Goal: Transaction & Acquisition: Obtain resource

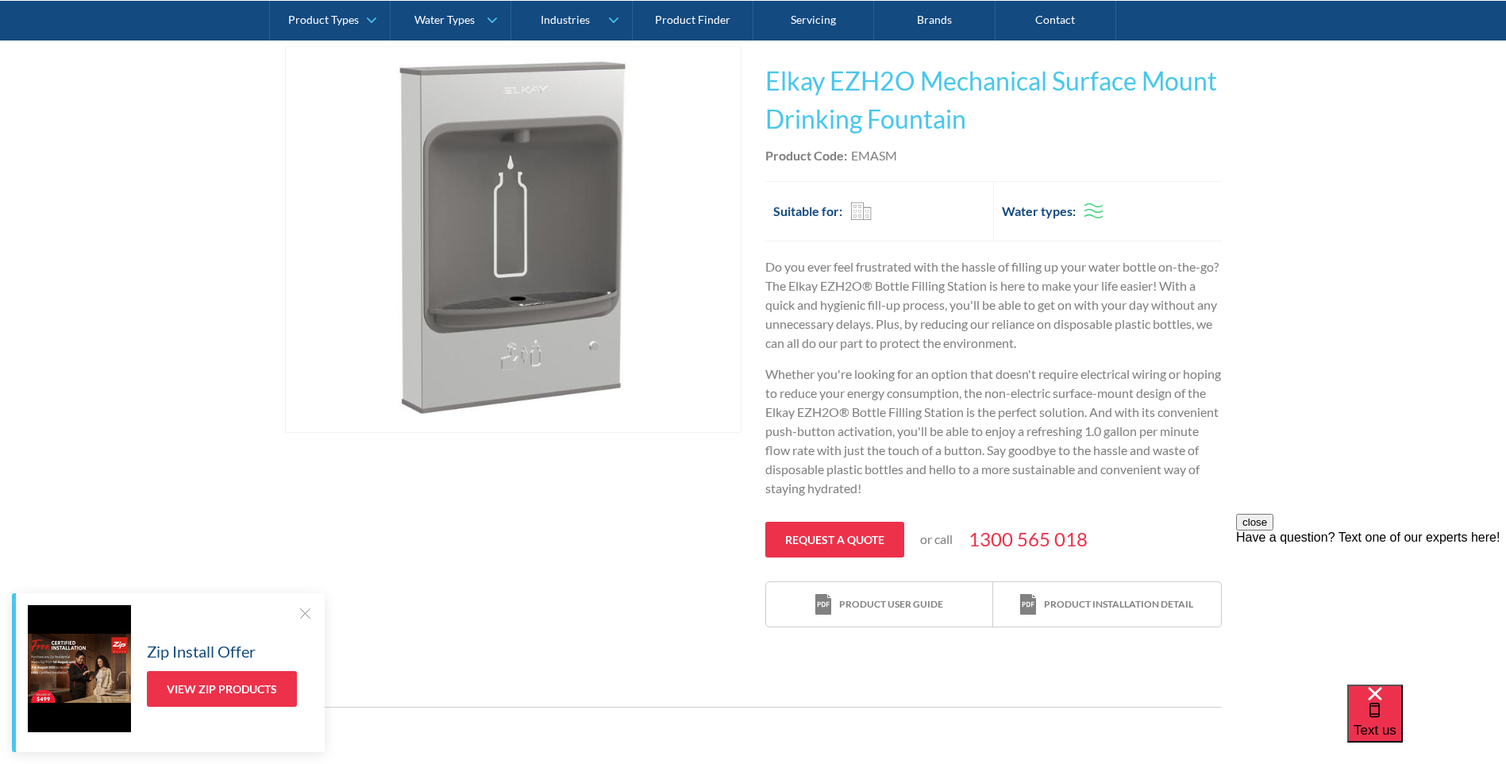
scroll to position [318, 0]
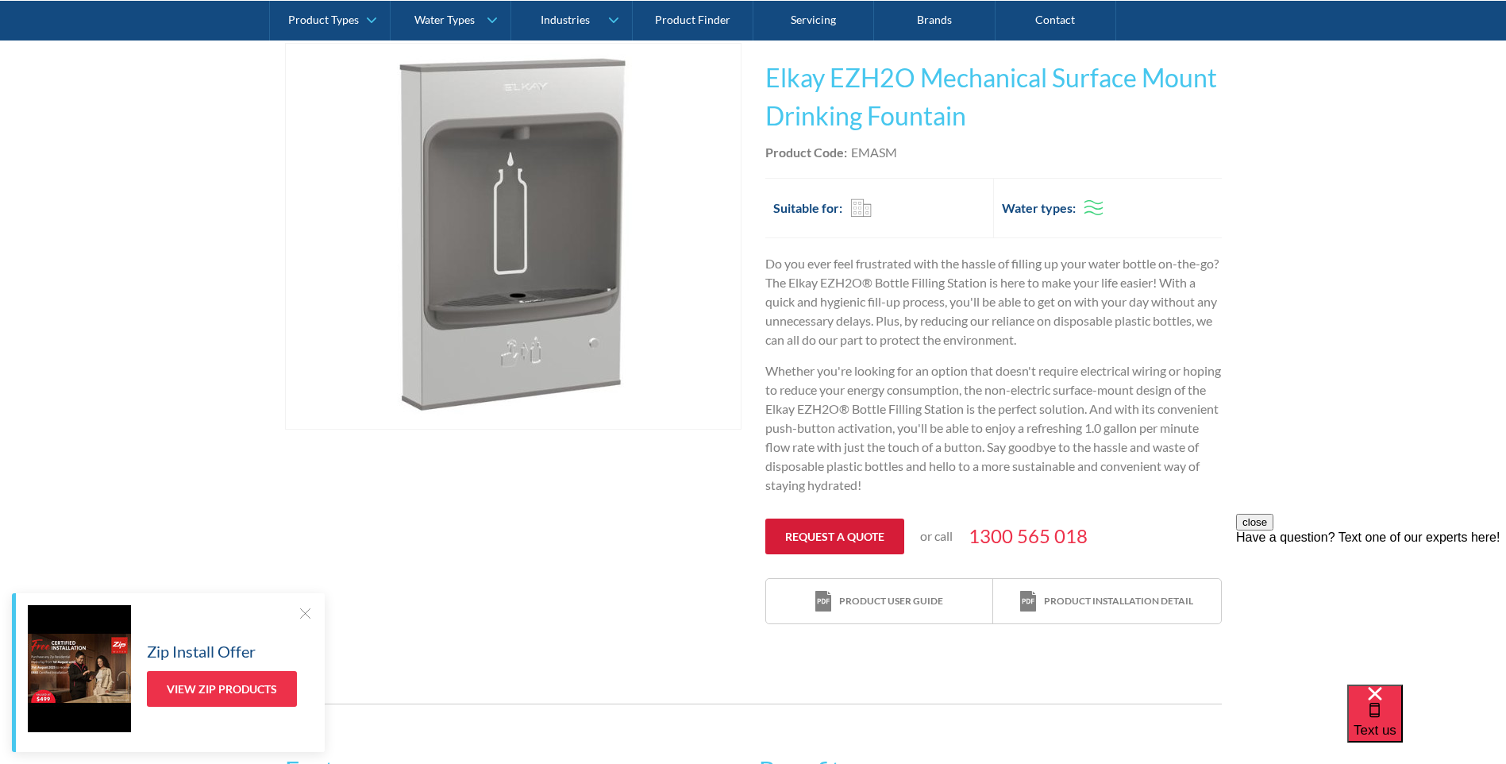
click at [865, 530] on link "Request a quote" at bounding box center [834, 536] width 139 height 36
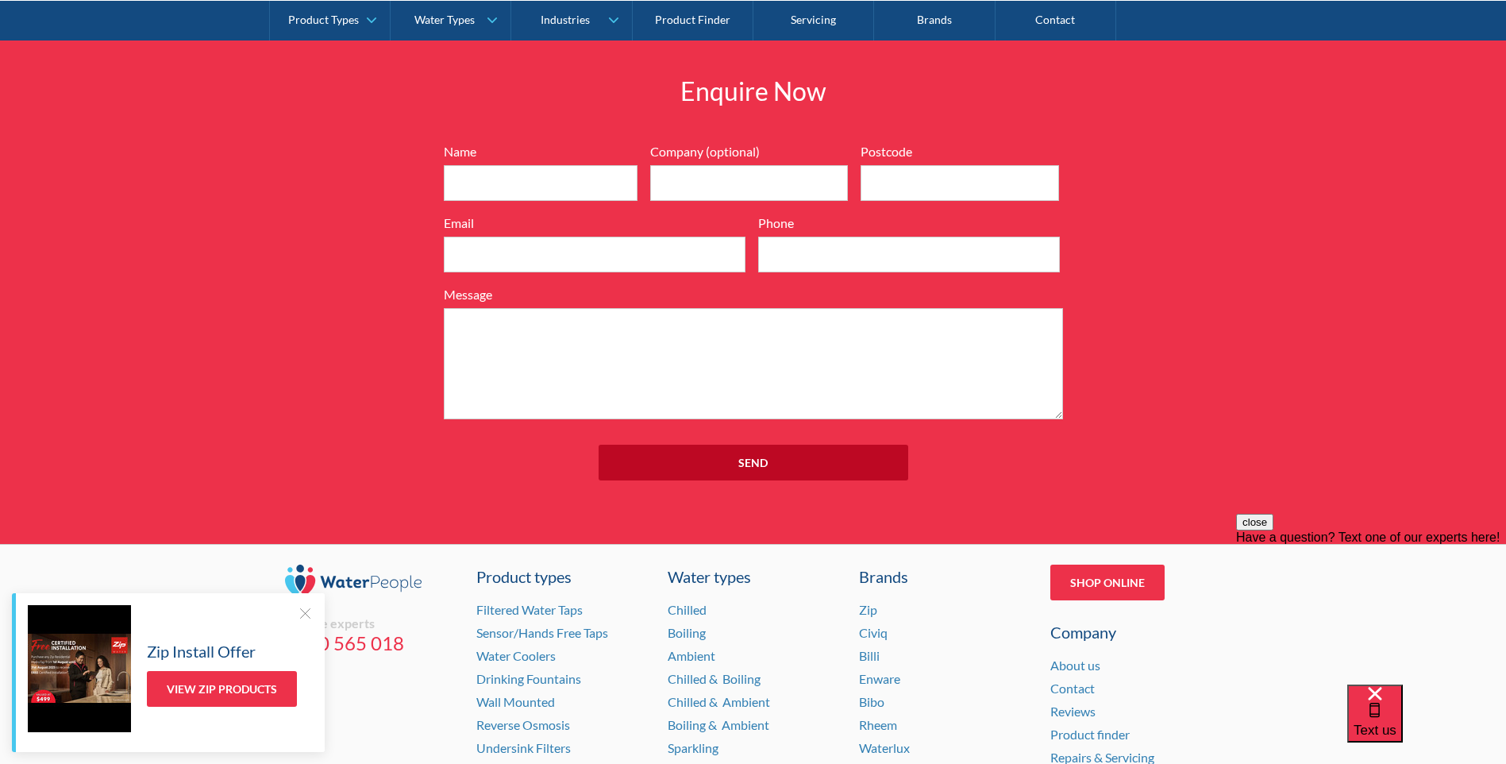
scroll to position [1701, 0]
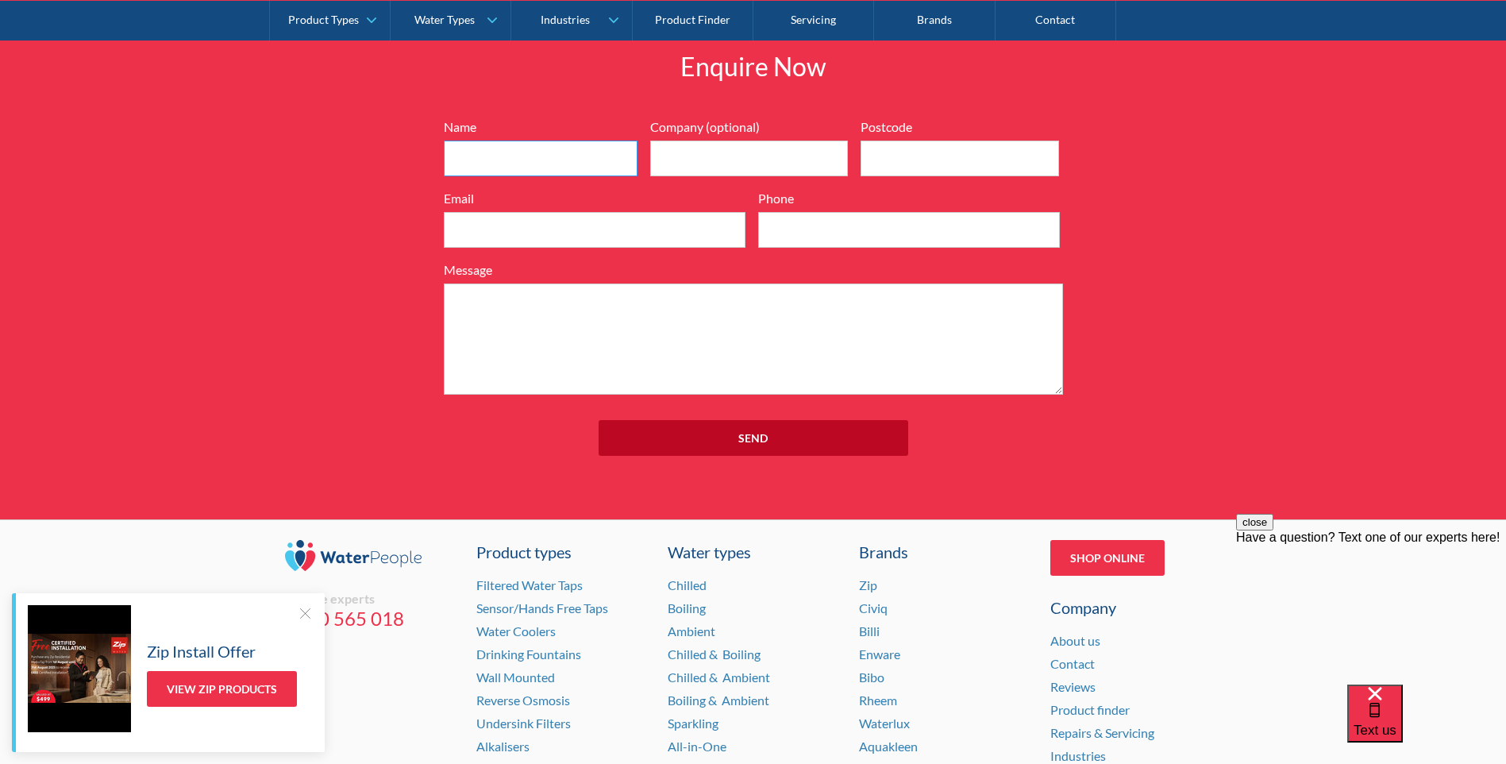
click at [574, 157] on input "Name" at bounding box center [541, 159] width 194 height 36
type input "Kellie"
type input "Freestyle MMA"
type input "2505"
click at [457, 225] on input "Email" at bounding box center [595, 230] width 302 height 36
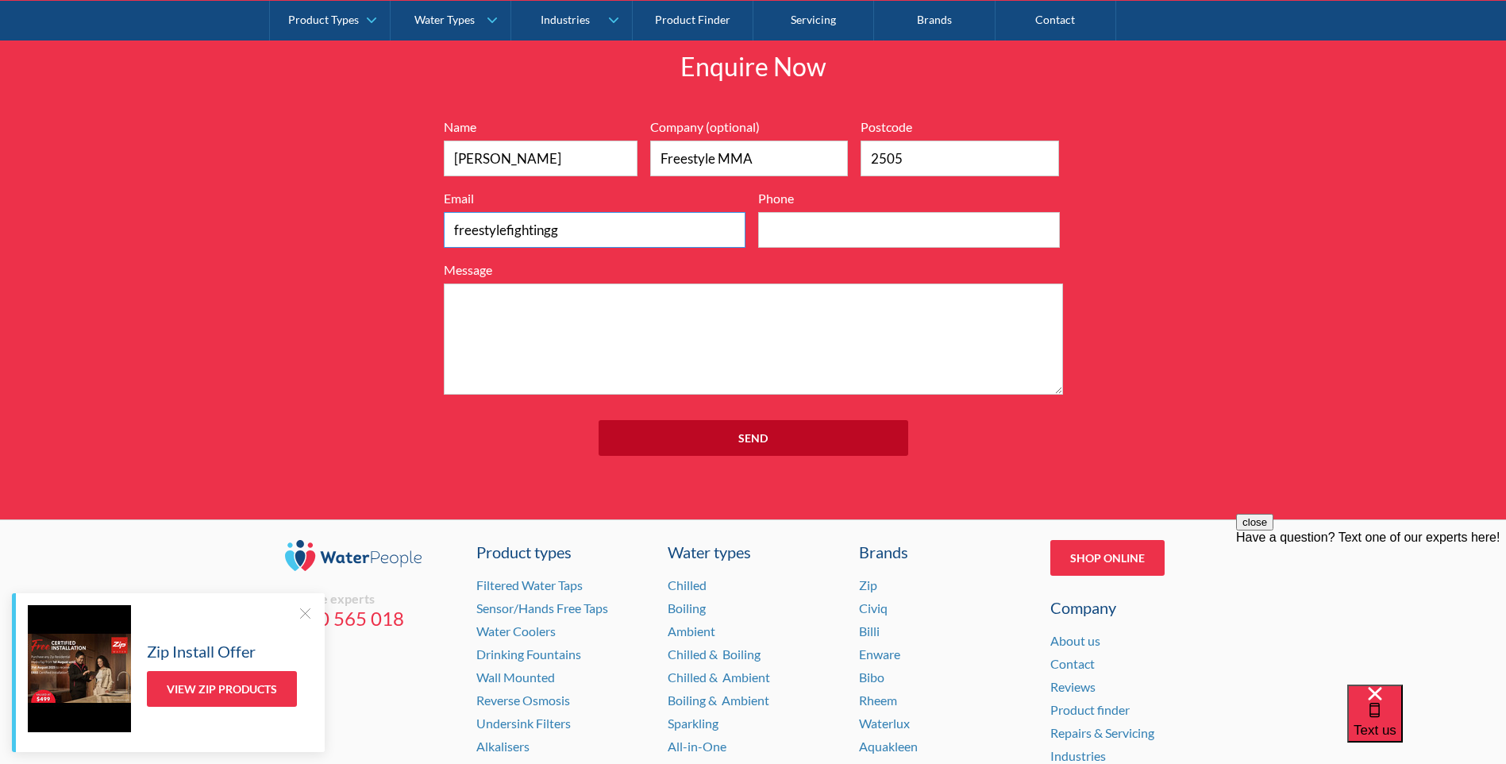
type input "freestylefightinggym@gmail.com"
type input "0410556313"
click at [464, 304] on textarea "Message" at bounding box center [753, 338] width 619 height 111
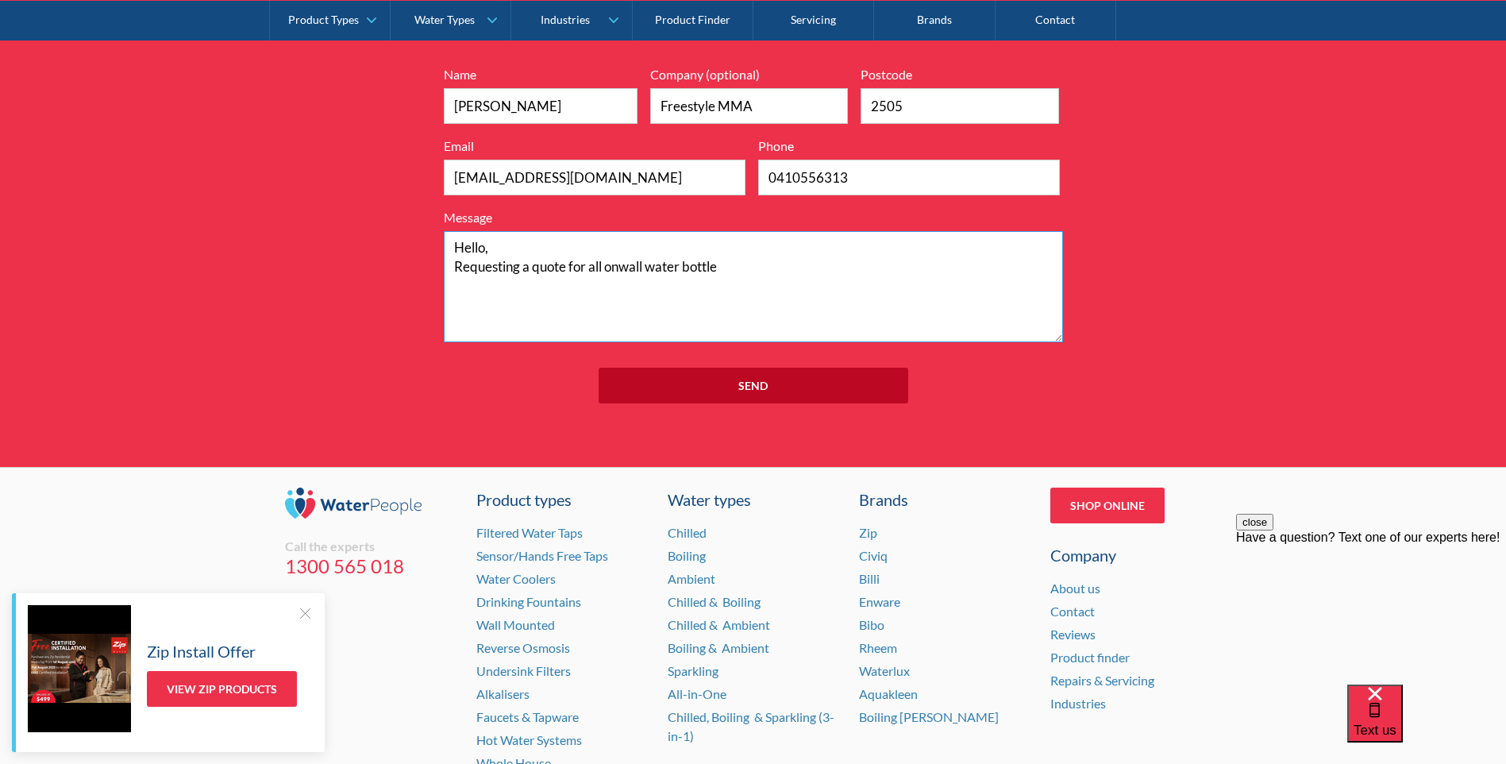
scroll to position [1860, 0]
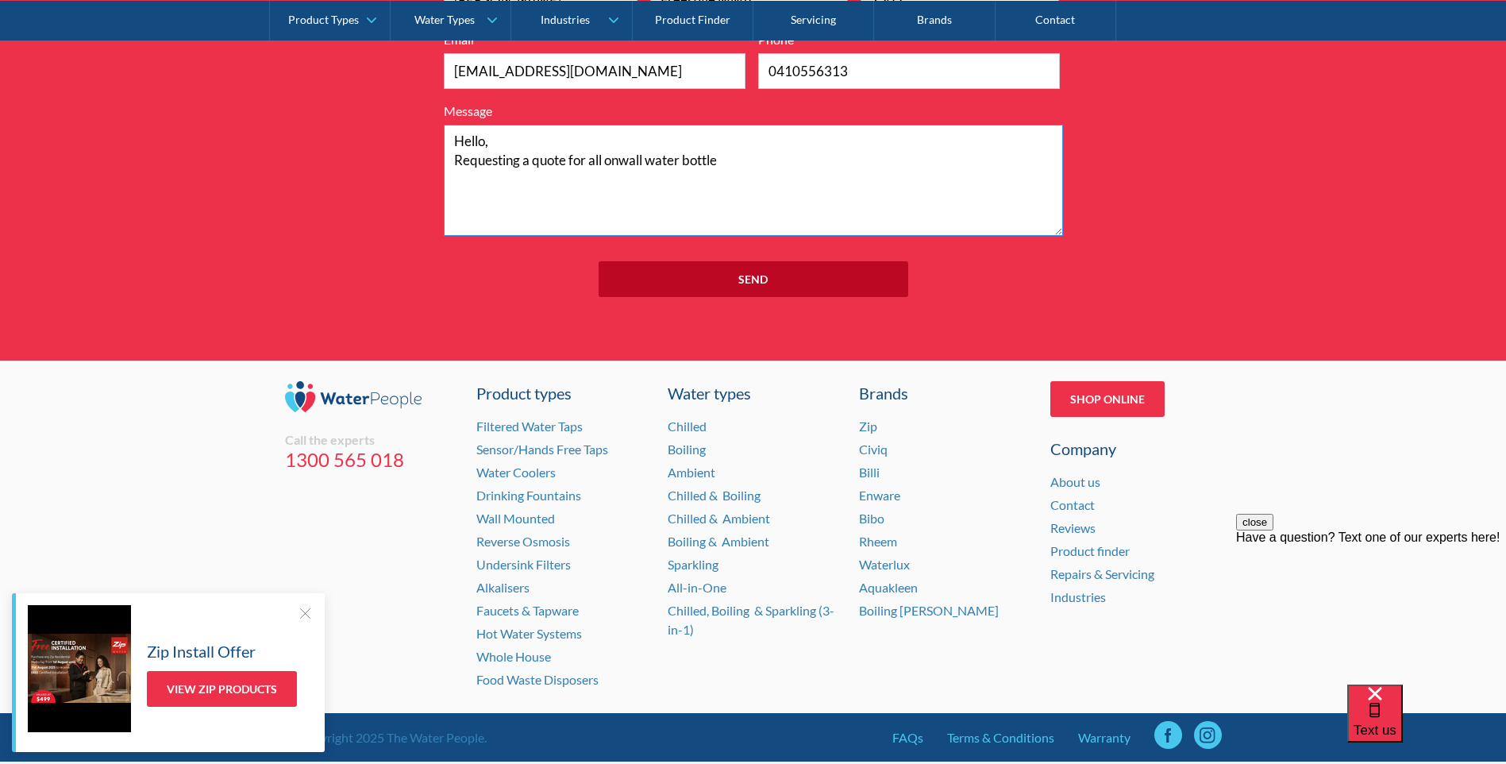
drag, startPoint x: 611, startPoint y: 163, endPoint x: 622, endPoint y: 162, distance: 11.9
click at [622, 162] on textarea "Hello, Requesting a quote for all onwall water bottle" at bounding box center [753, 180] width 619 height 111
drag, startPoint x: 607, startPoint y: 162, endPoint x: 644, endPoint y: 164, distance: 37.4
click at [644, 164] on textarea "Hello, Requesting a quote for all onwall water bottle" at bounding box center [753, 180] width 619 height 111
click at [792, 166] on textarea "Hello, Requesting a quote for all surface mounted water bottle" at bounding box center [753, 180] width 619 height 111
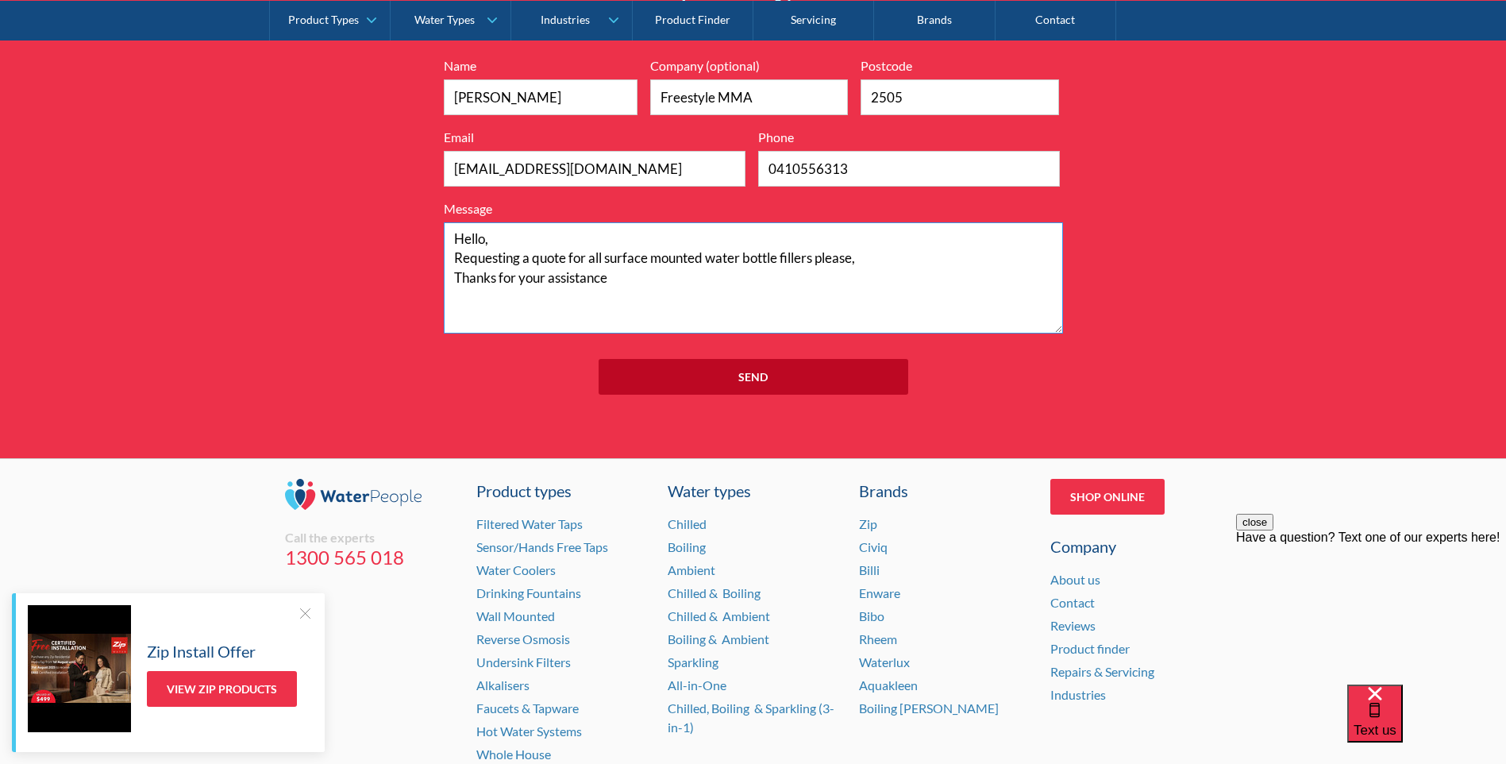
scroll to position [1622, 0]
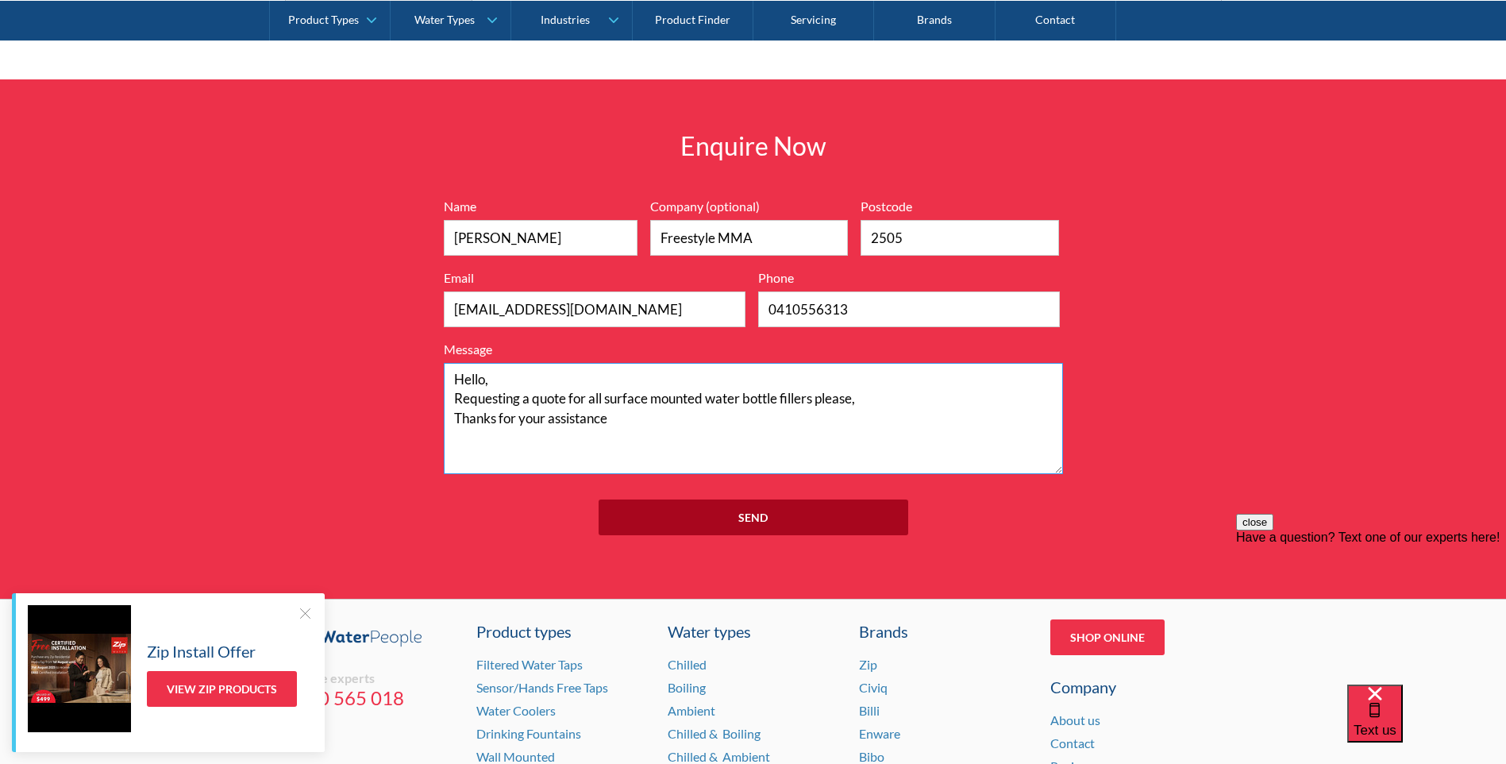
type textarea "Hello, Requesting a quote for all surface mounted water bottle fillers please, …"
click at [761, 514] on input "Send" at bounding box center [754, 517] width 310 height 36
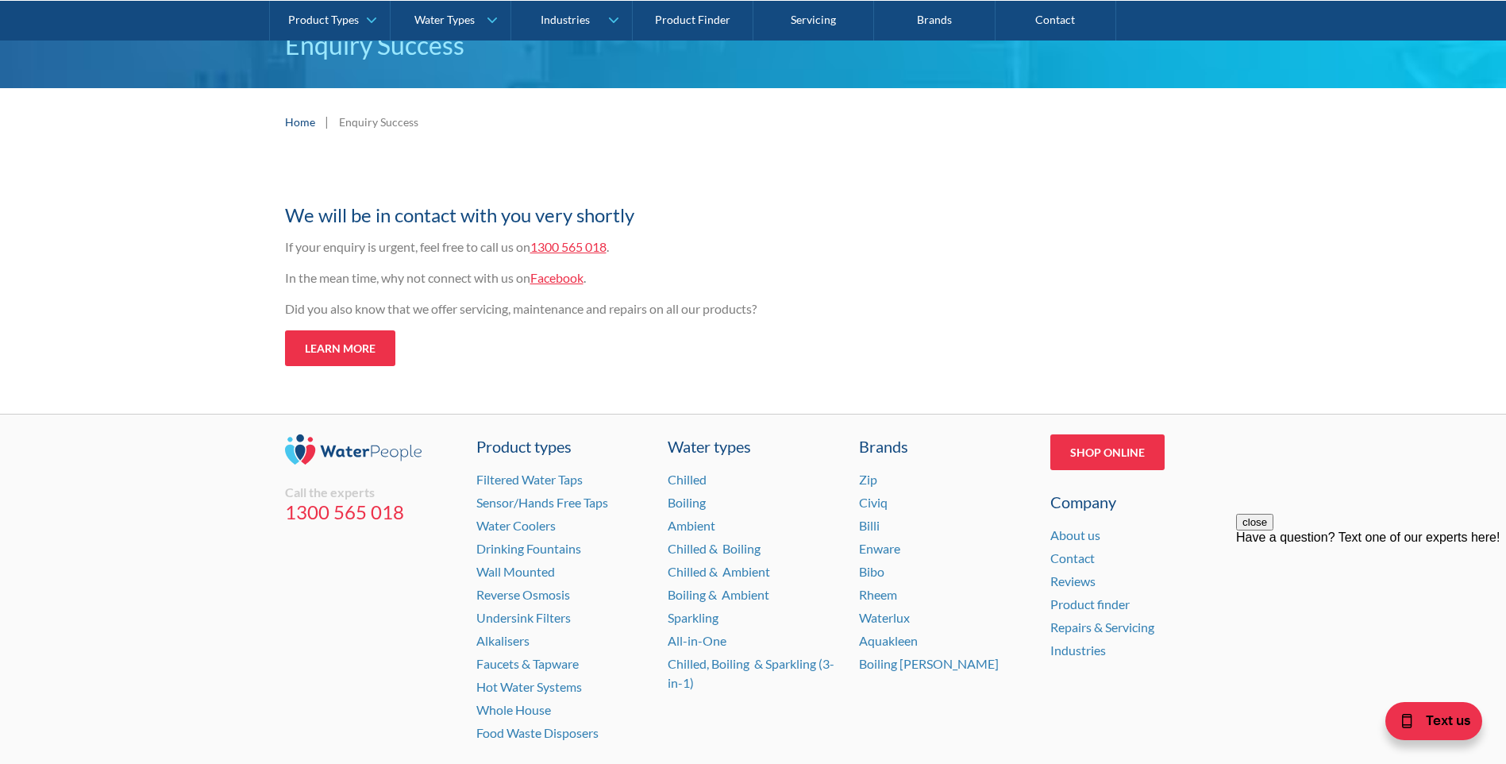
scroll to position [159, 0]
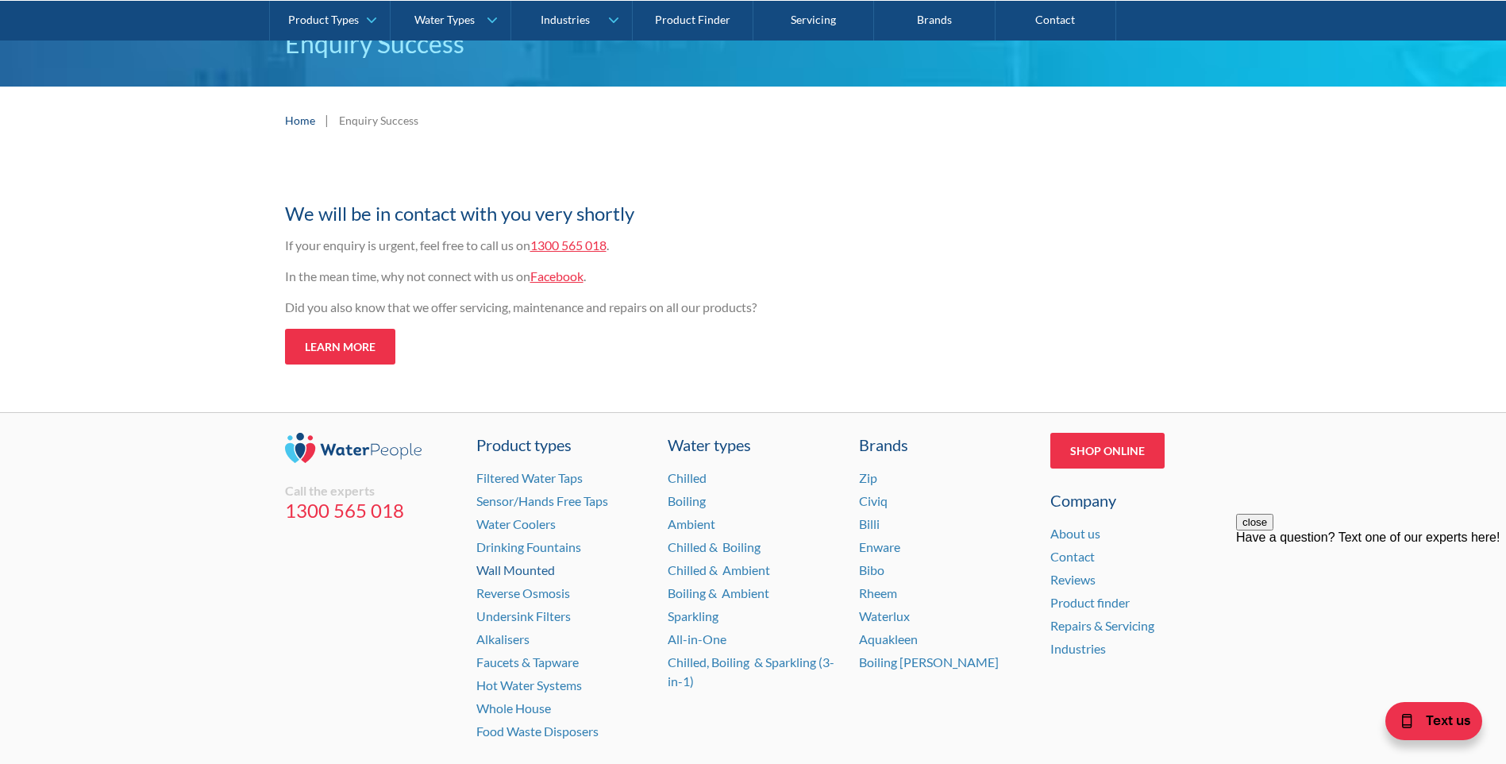
click at [526, 572] on link "Wall Mounted" at bounding box center [515, 569] width 79 height 15
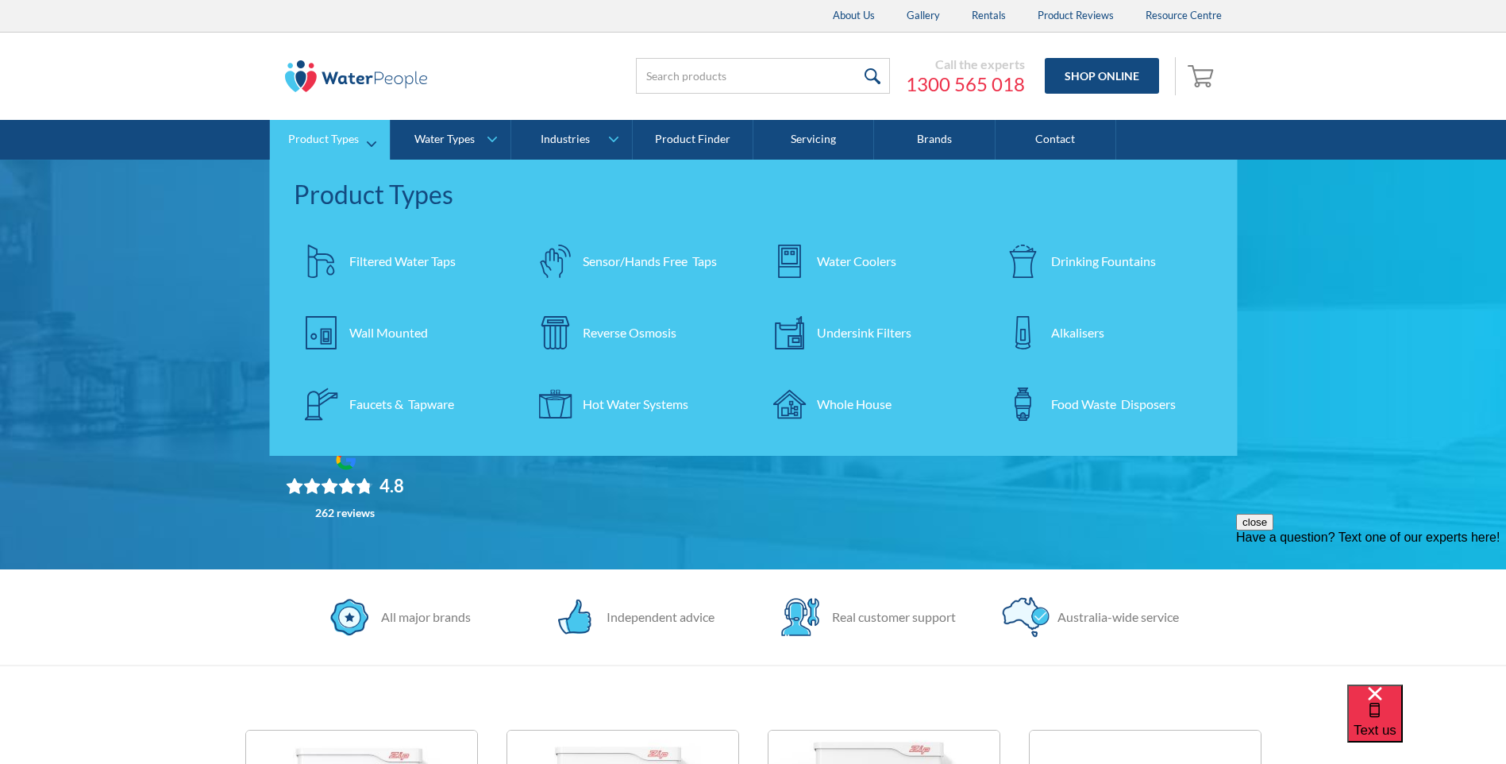
click at [374, 333] on div "Wall Mounted" at bounding box center [388, 332] width 79 height 19
click at [853, 264] on div "Water Coolers" at bounding box center [856, 261] width 79 height 19
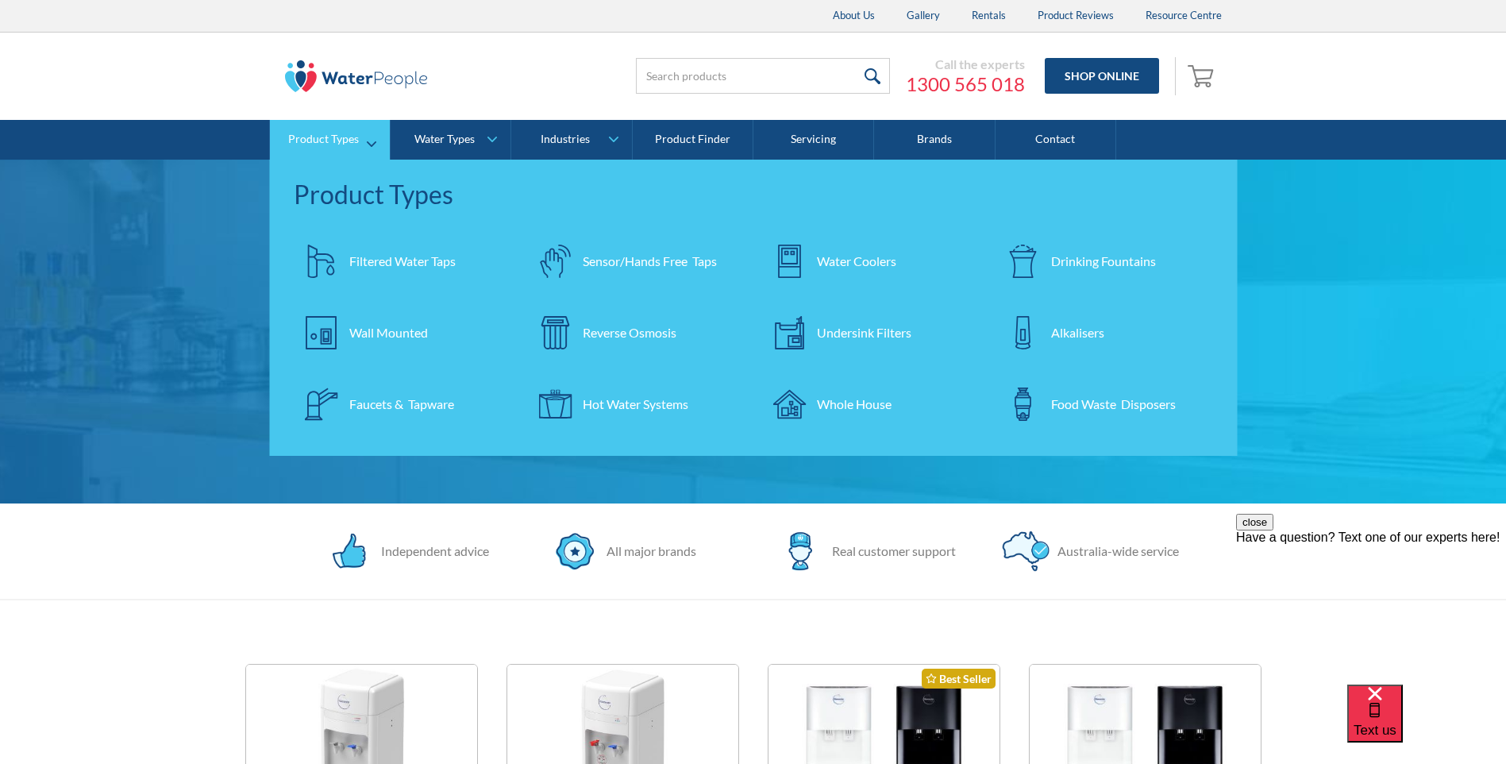
click at [1083, 258] on div "Drinking Fountains" at bounding box center [1103, 261] width 105 height 19
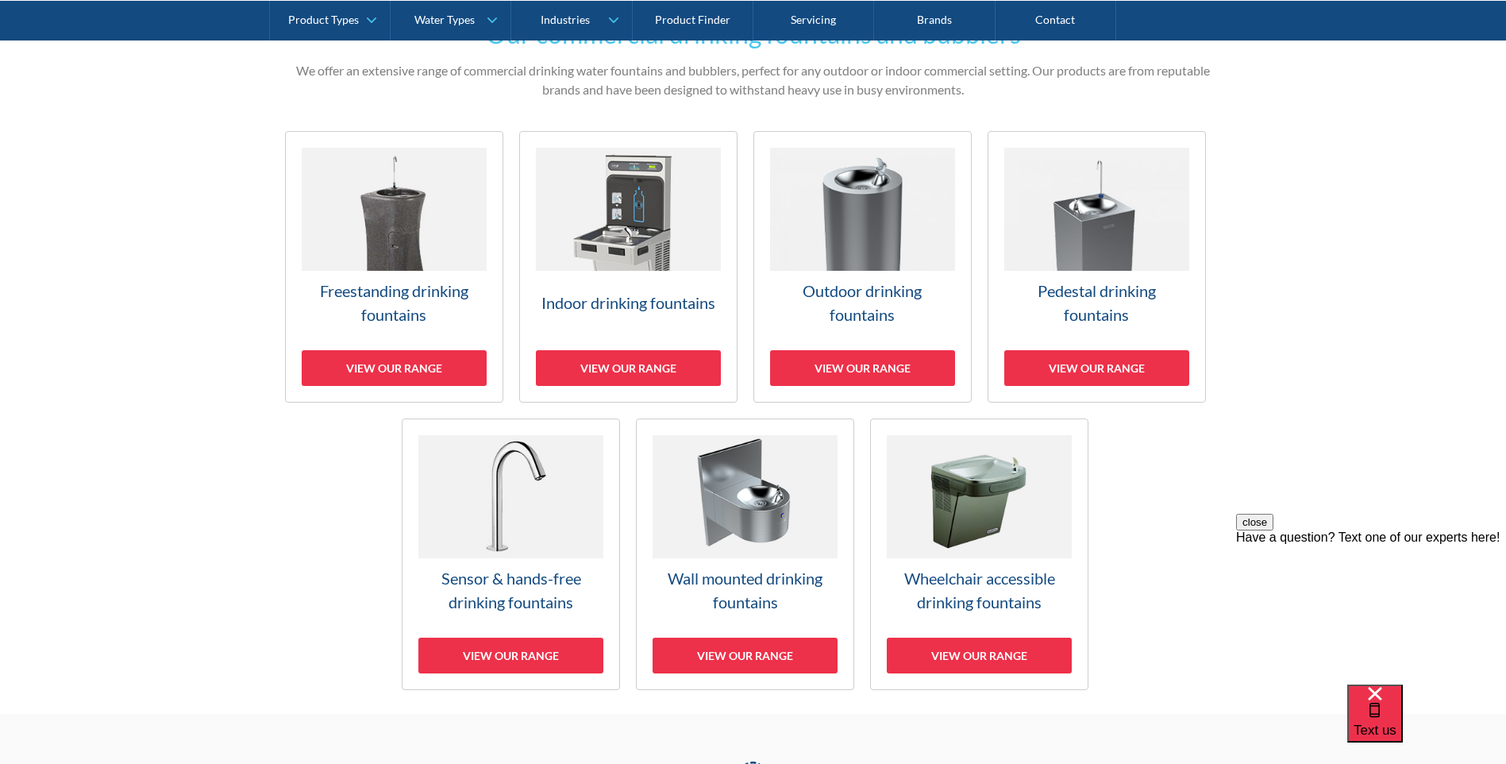
scroll to position [397, 0]
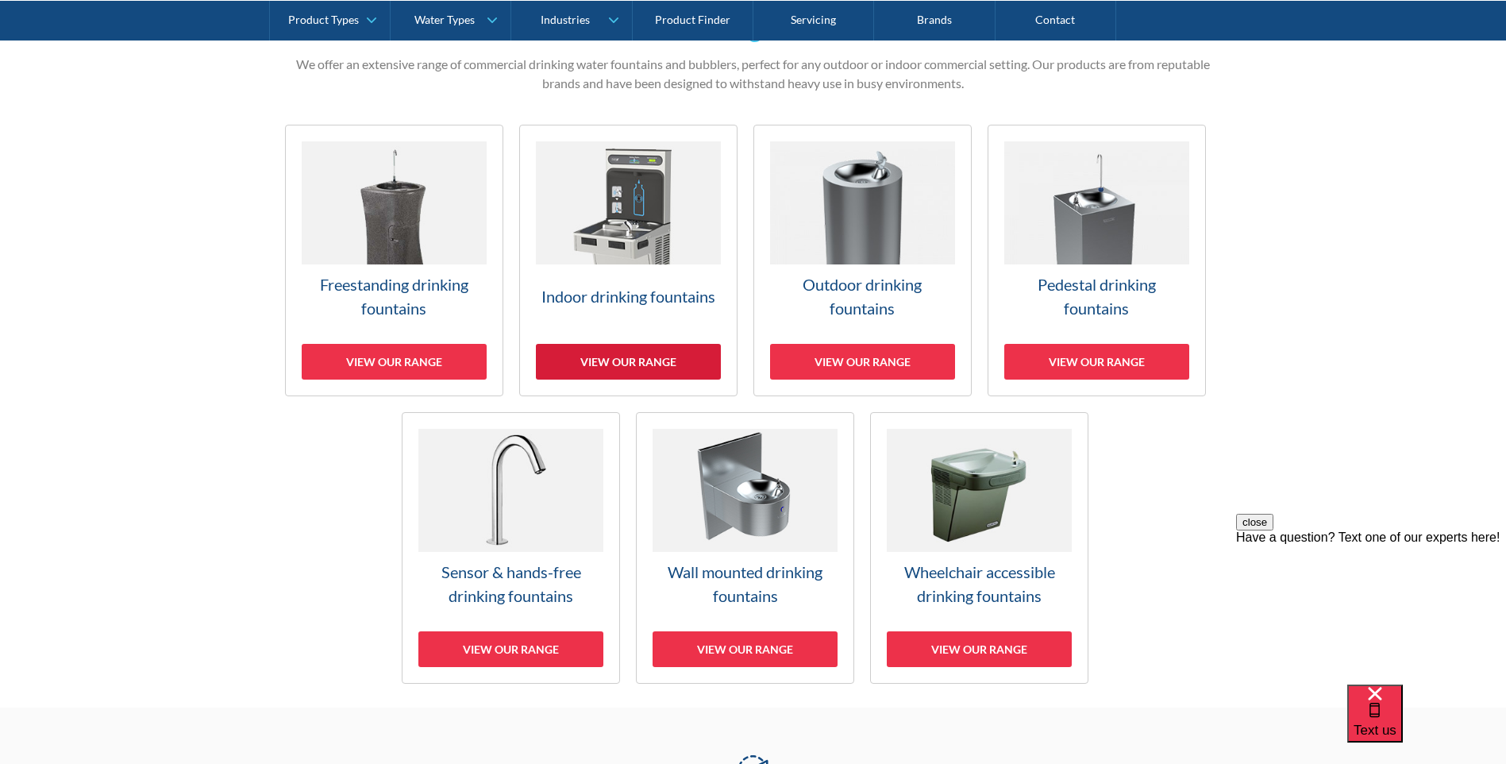
click at [634, 368] on div "View our range" at bounding box center [628, 362] width 185 height 36
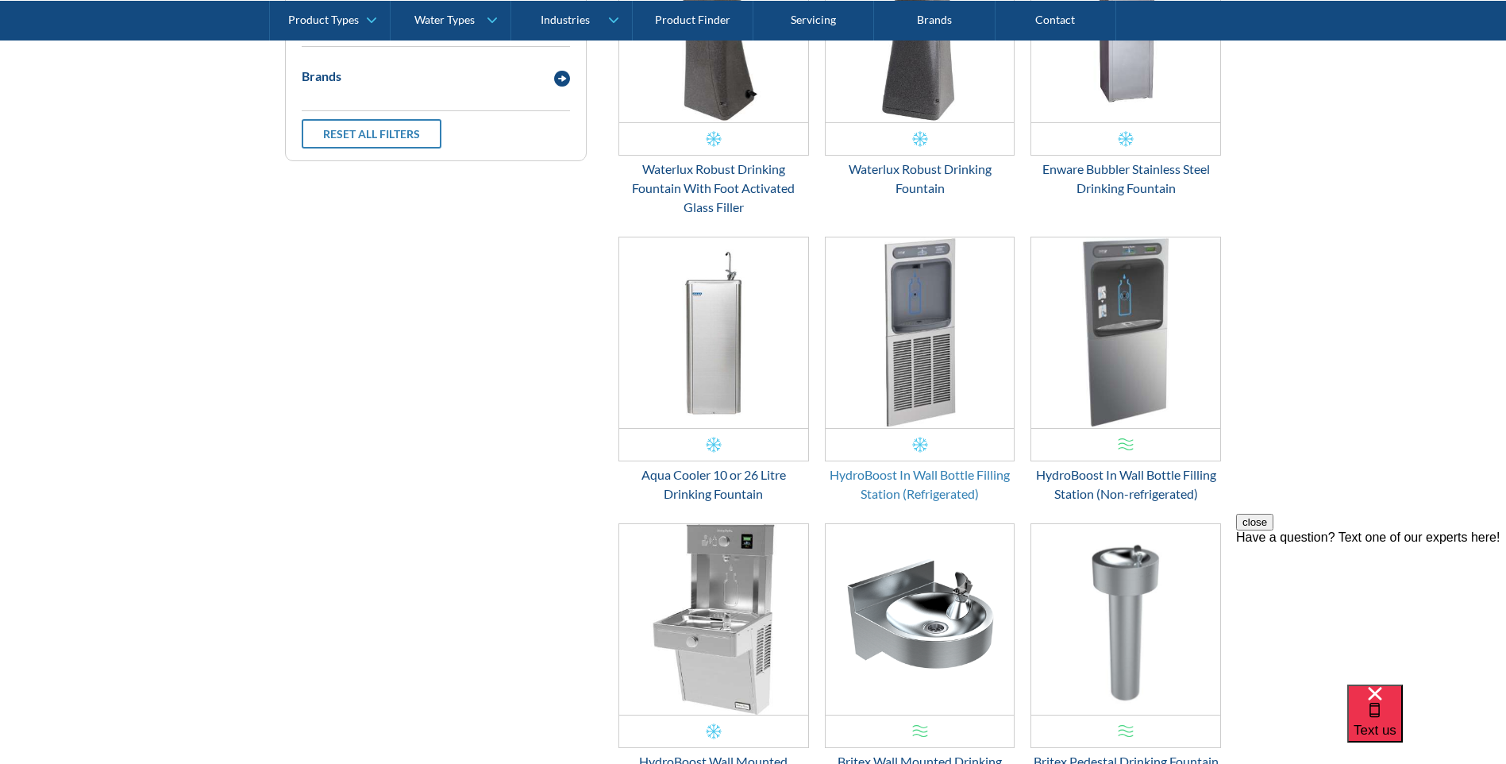
scroll to position [953, 0]
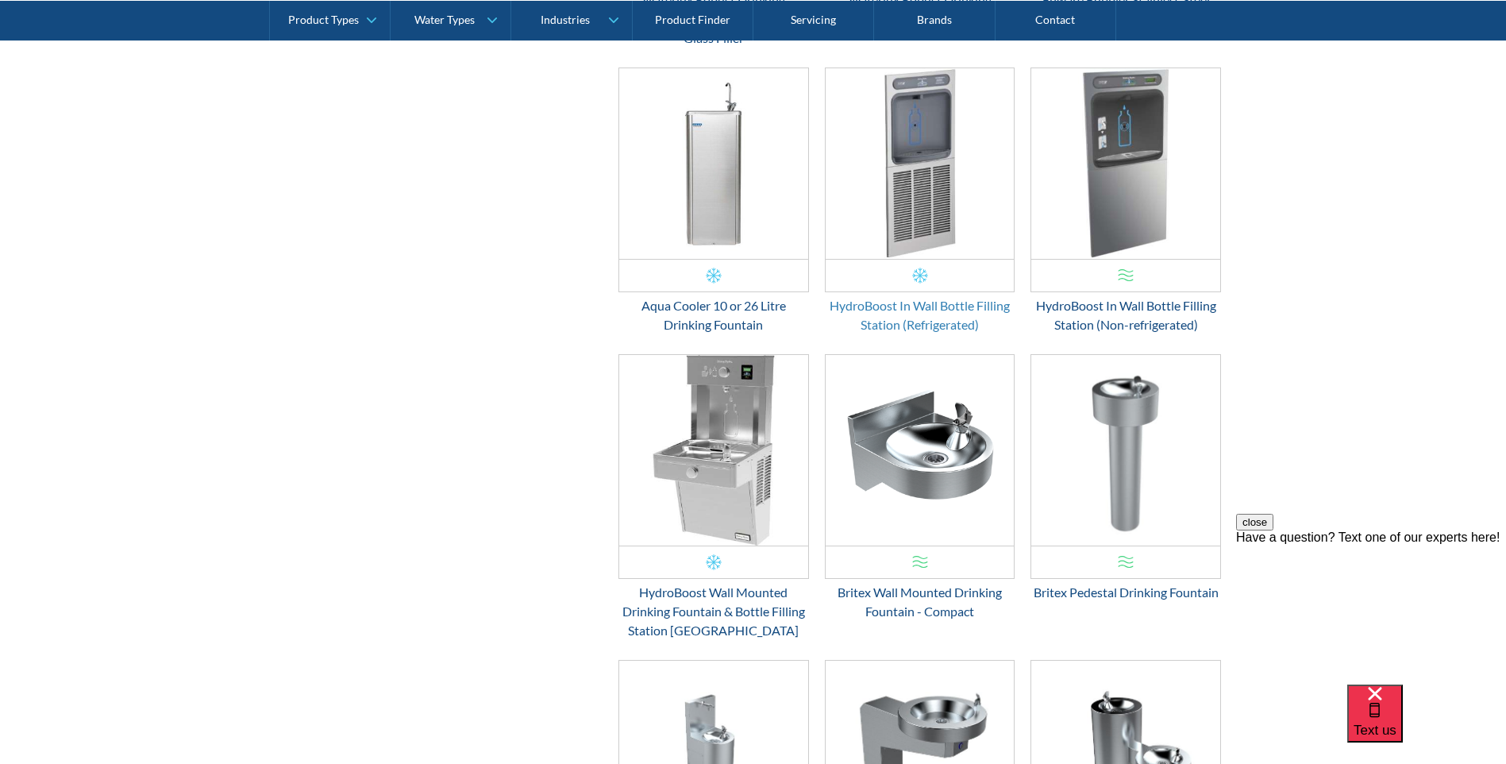
click at [873, 306] on div "HydroBoost In Wall Bottle Filling Station (Refrigerated)" at bounding box center [920, 315] width 191 height 38
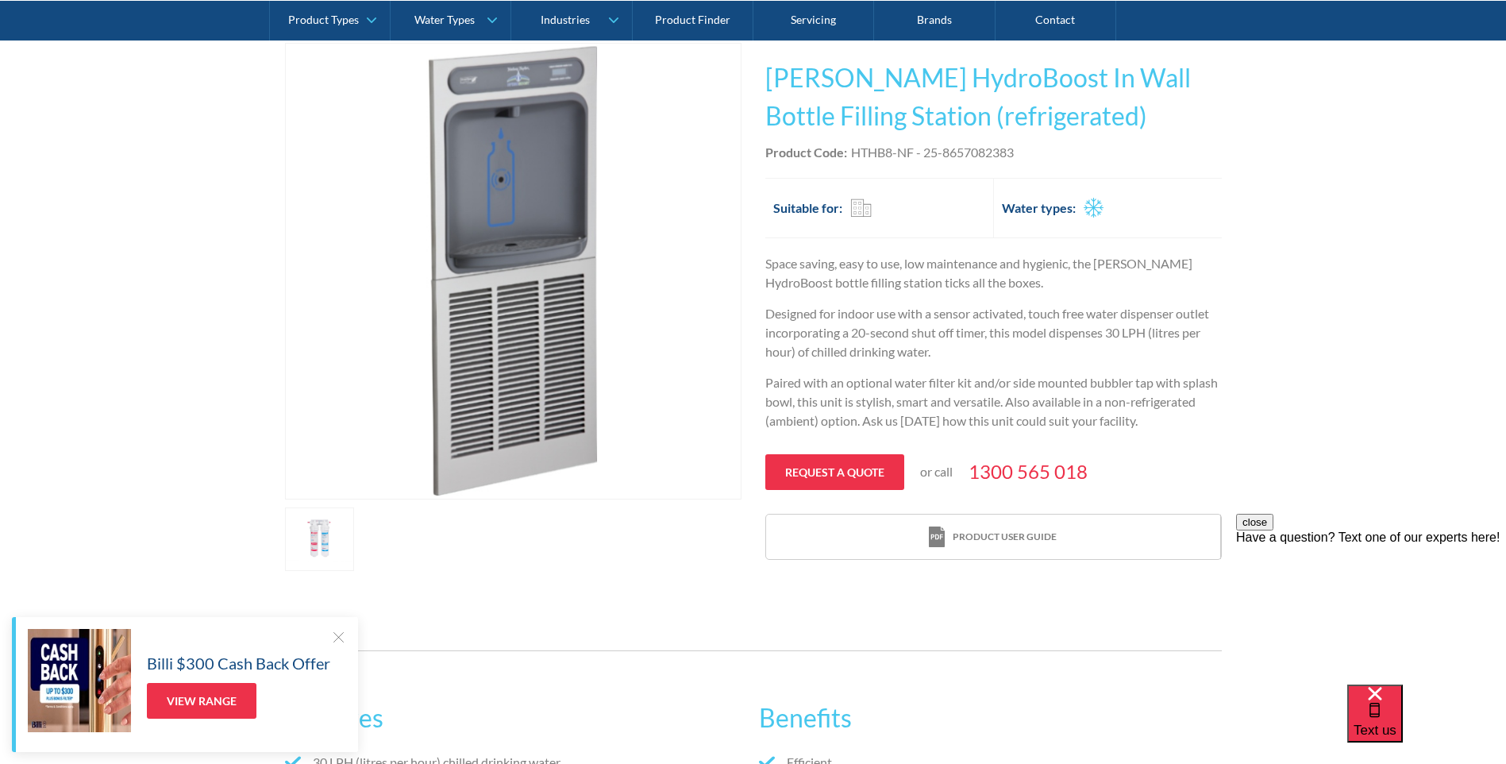
scroll to position [79, 0]
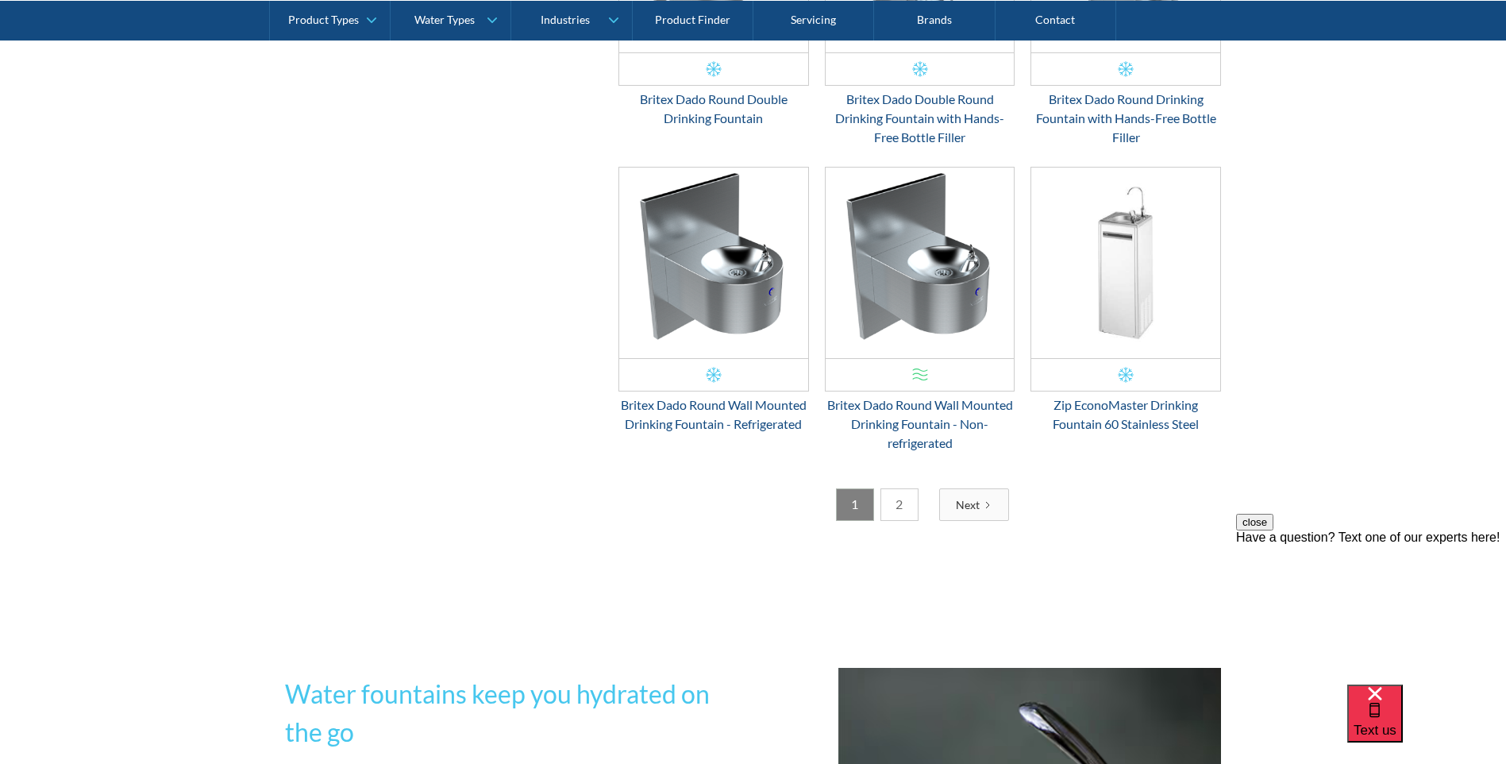
scroll to position [2653, 0]
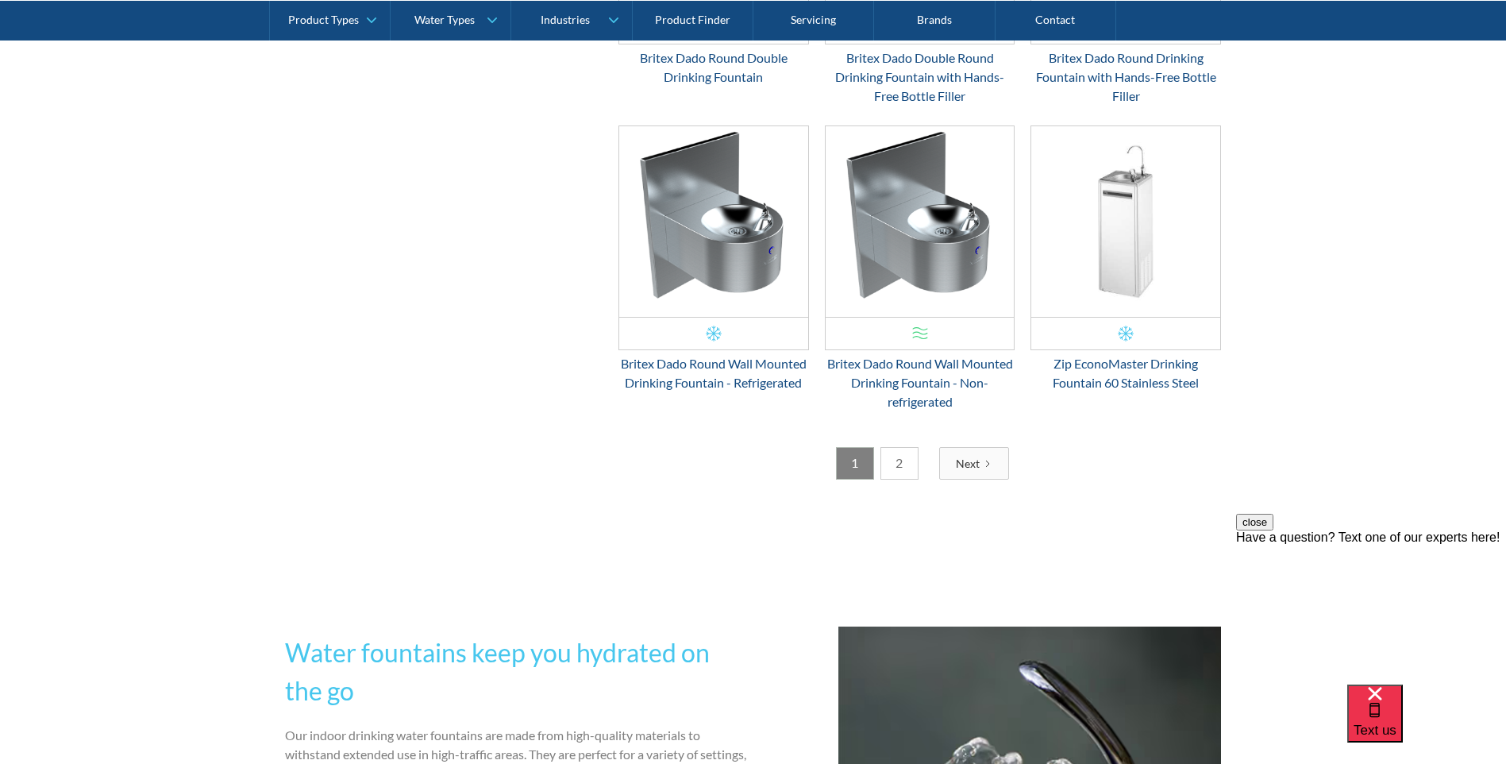
click at [977, 459] on div "Next" at bounding box center [968, 463] width 24 height 17
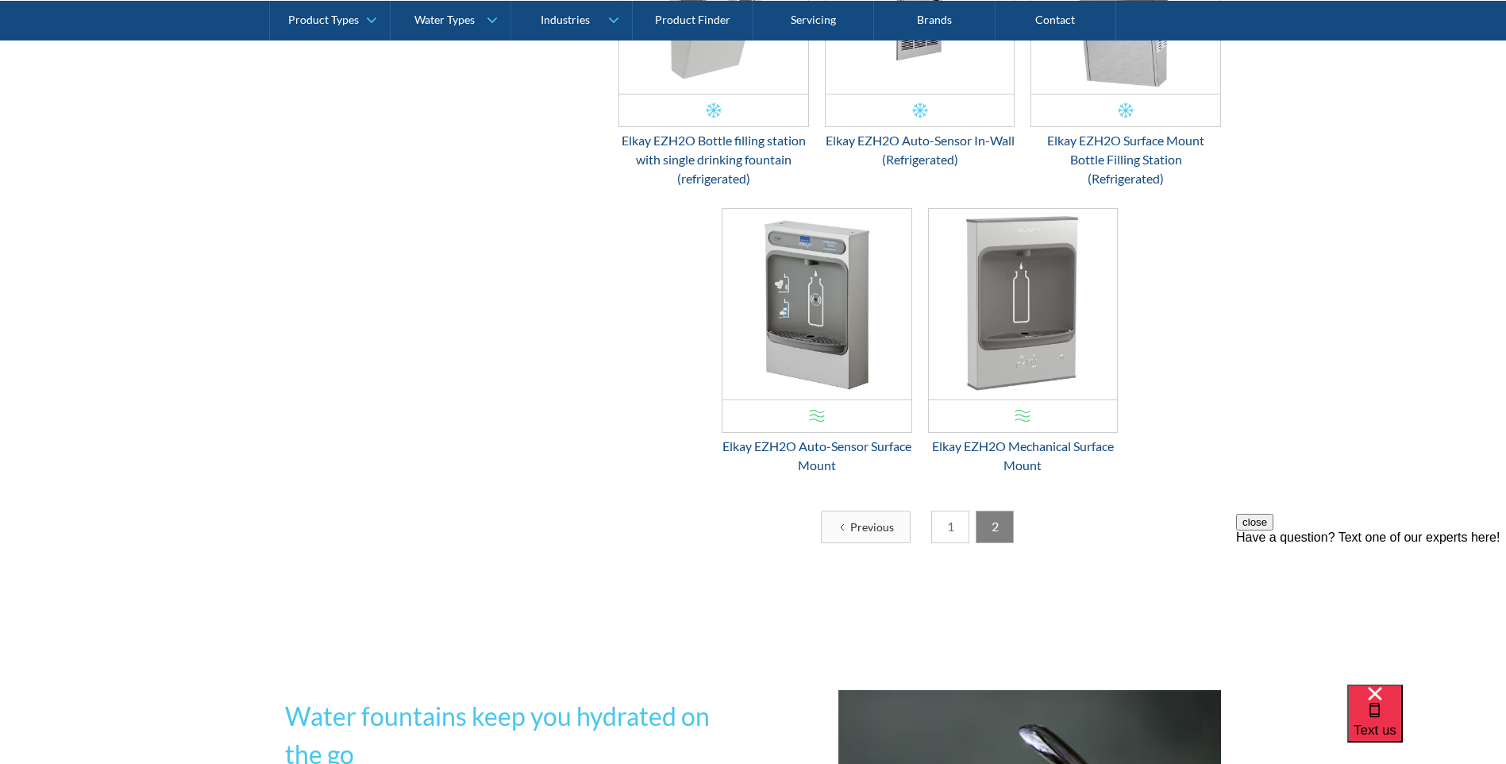
scroll to position [2335, 0]
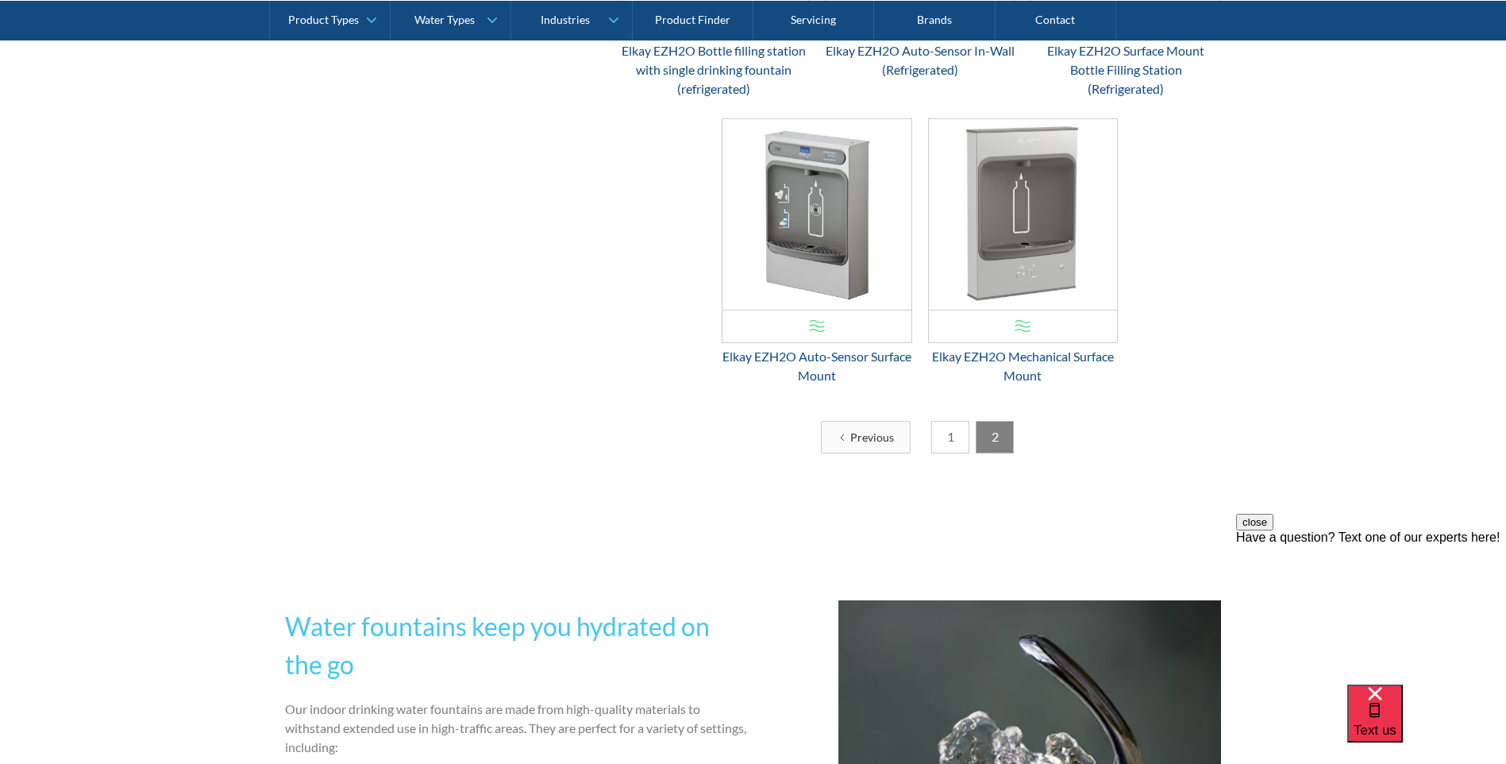
click at [939, 431] on link "1" at bounding box center [950, 437] width 38 height 33
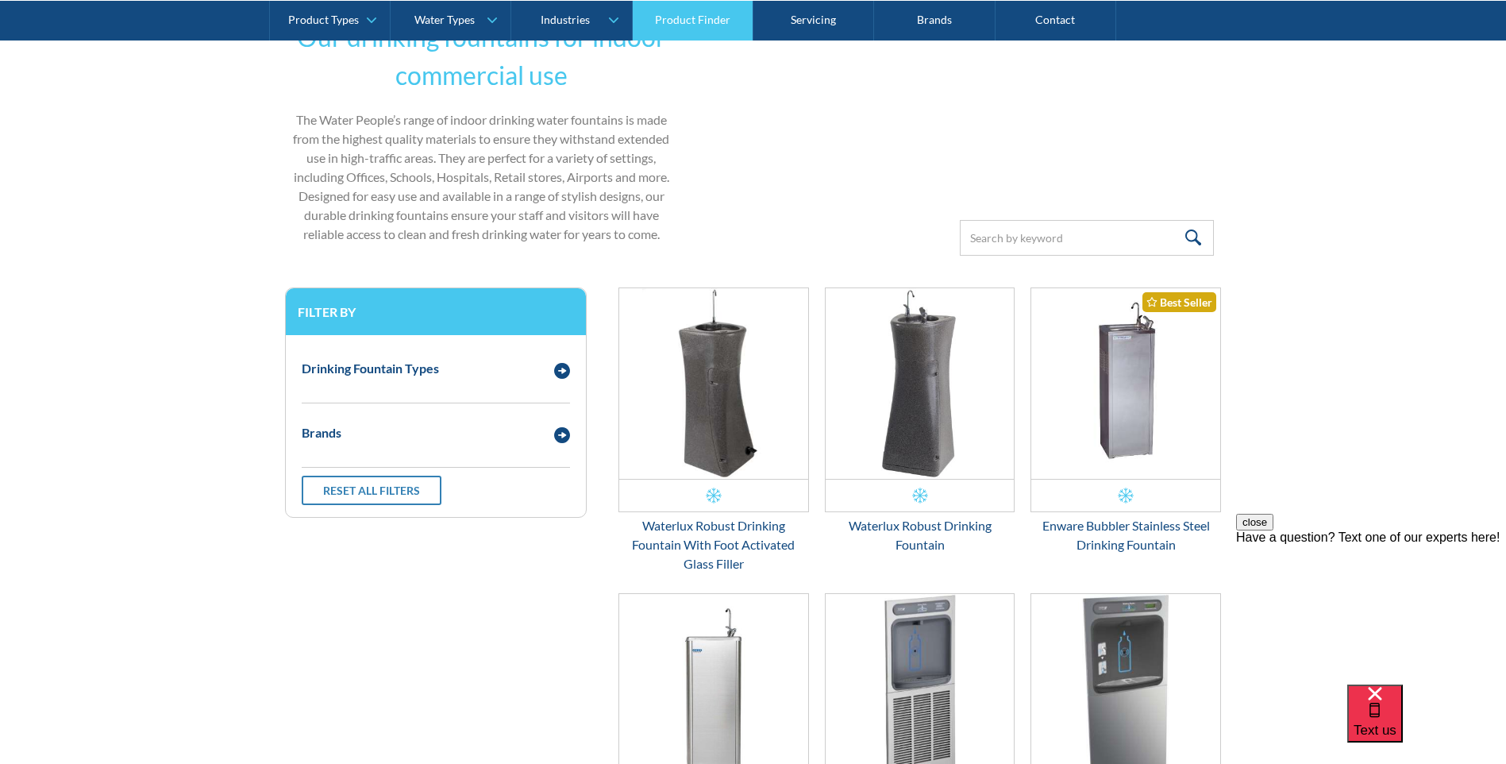
scroll to position [271, 0]
